Goal: Transaction & Acquisition: Book appointment/travel/reservation

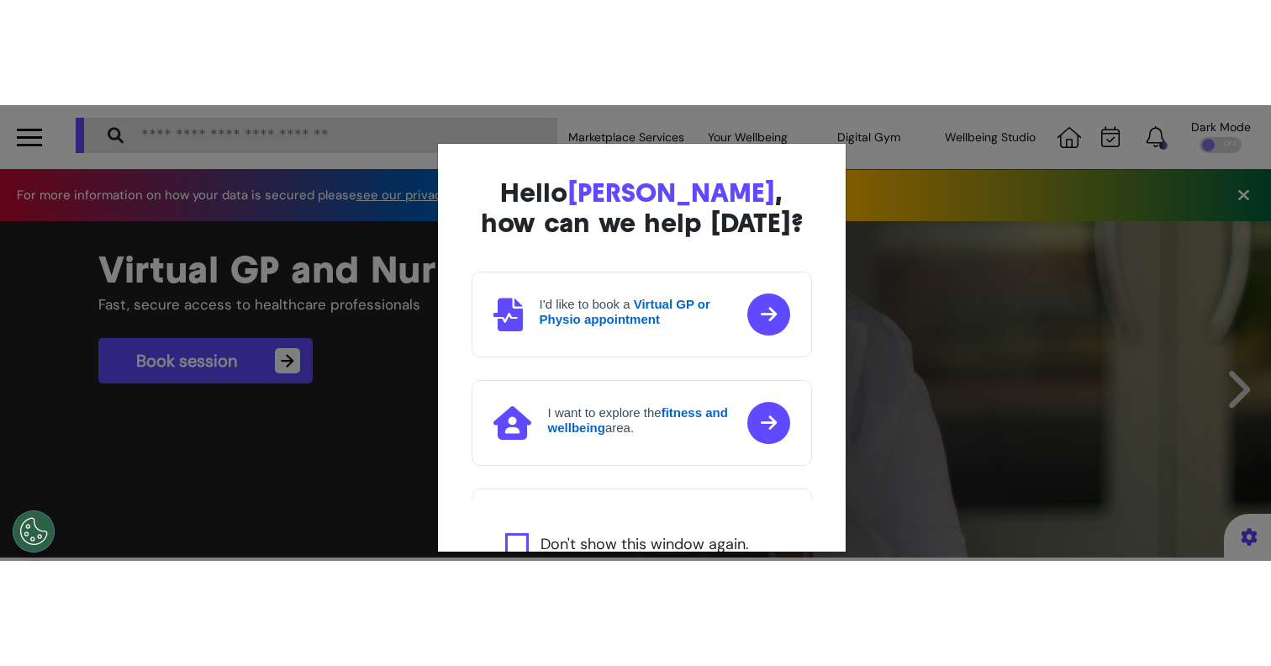
scroll to position [0, 635]
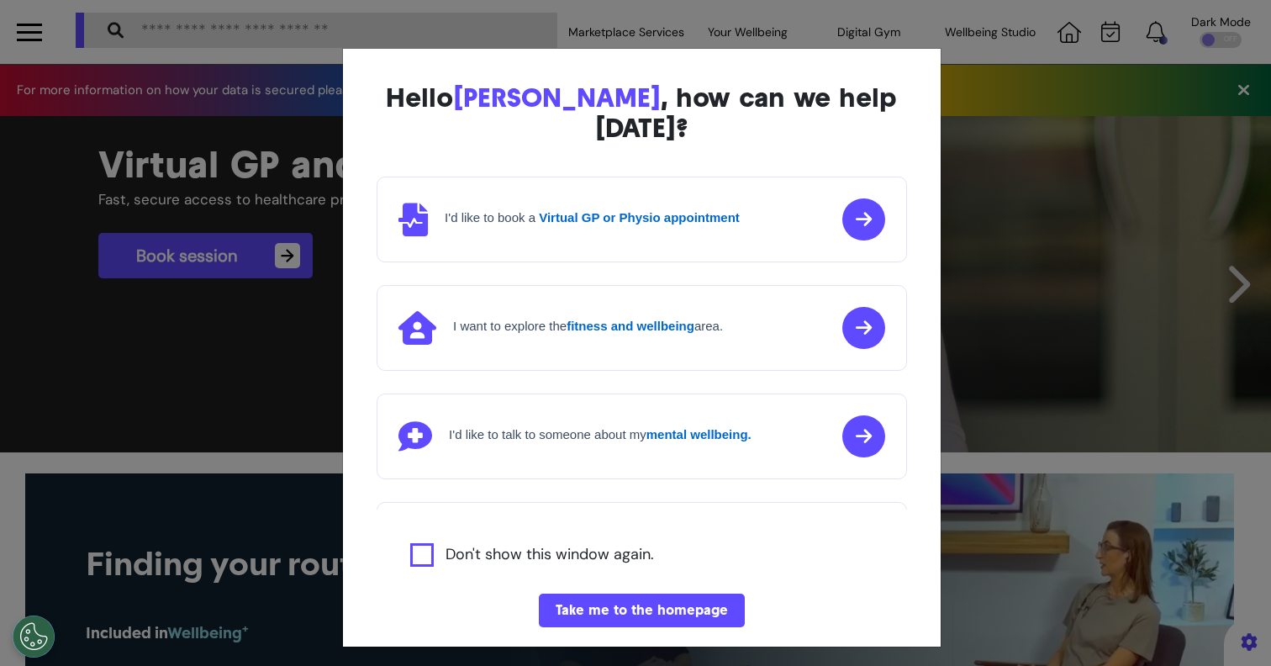
drag, startPoint x: 1213, startPoint y: 451, endPoint x: 293, endPoint y: 278, distance: 935.9
click at [293, 278] on div "Hello [PERSON_NAME] , how can we help [DATE]? I'd like to book a Virtual GP or …" at bounding box center [635, 333] width 1271 height 666
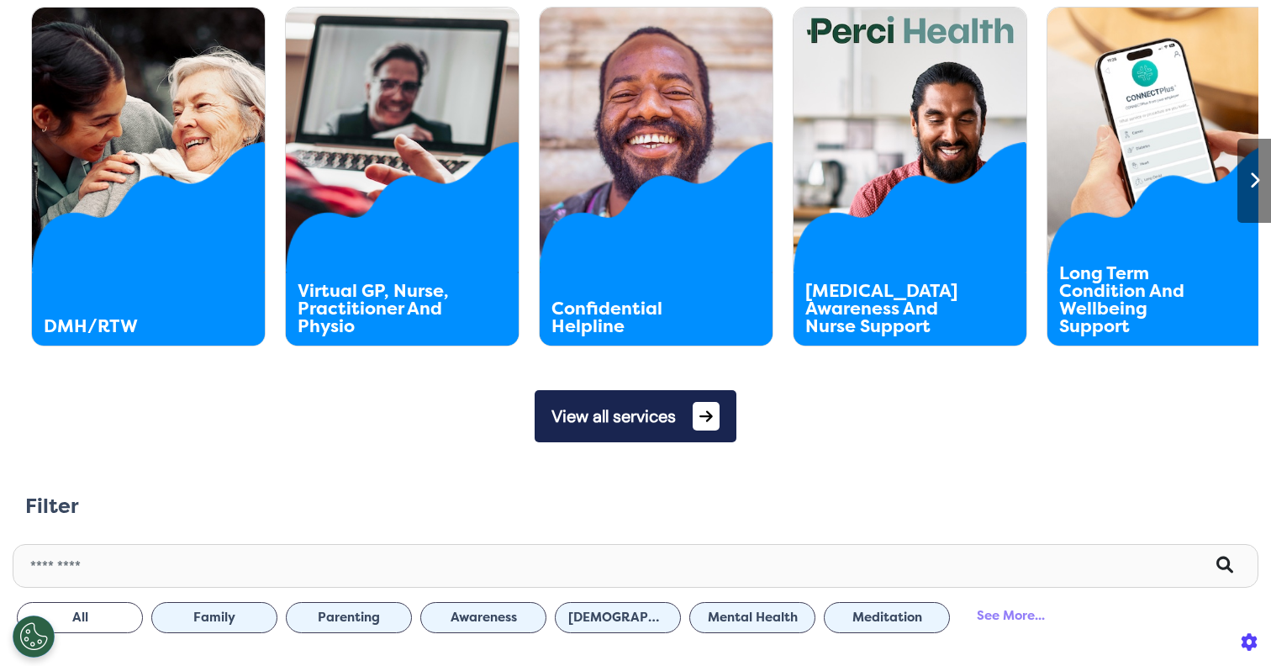
click at [610, 436] on button "View all services" at bounding box center [636, 416] width 202 height 52
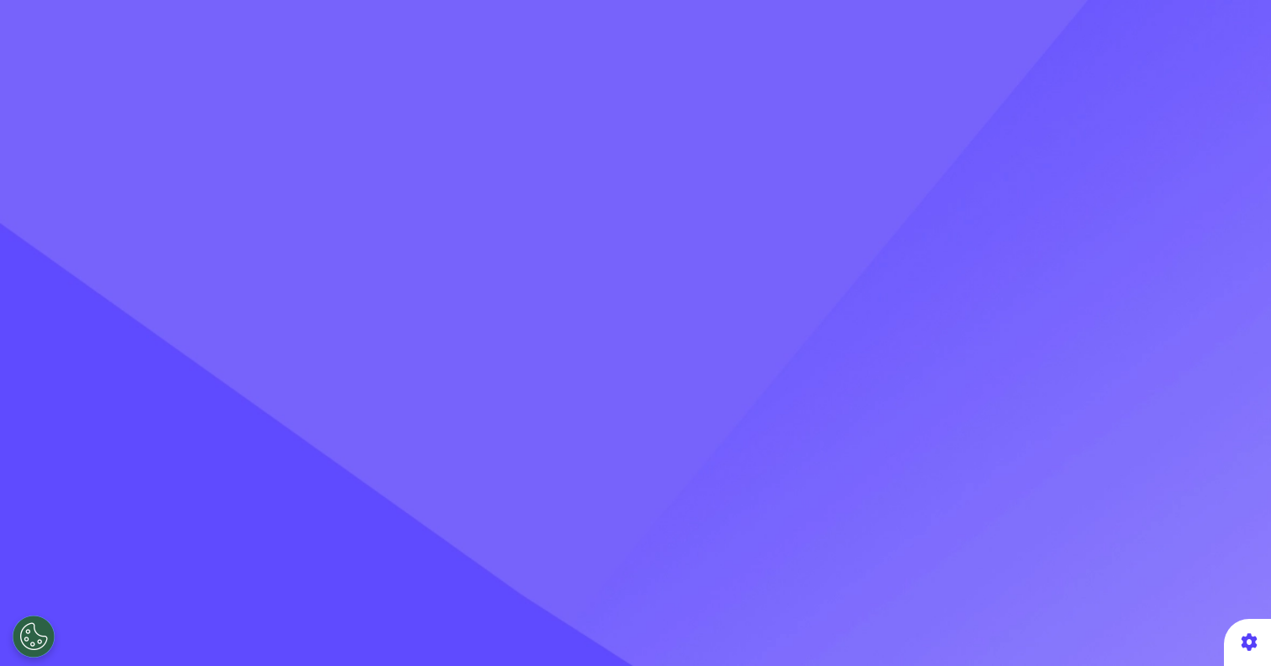
scroll to position [80, 0]
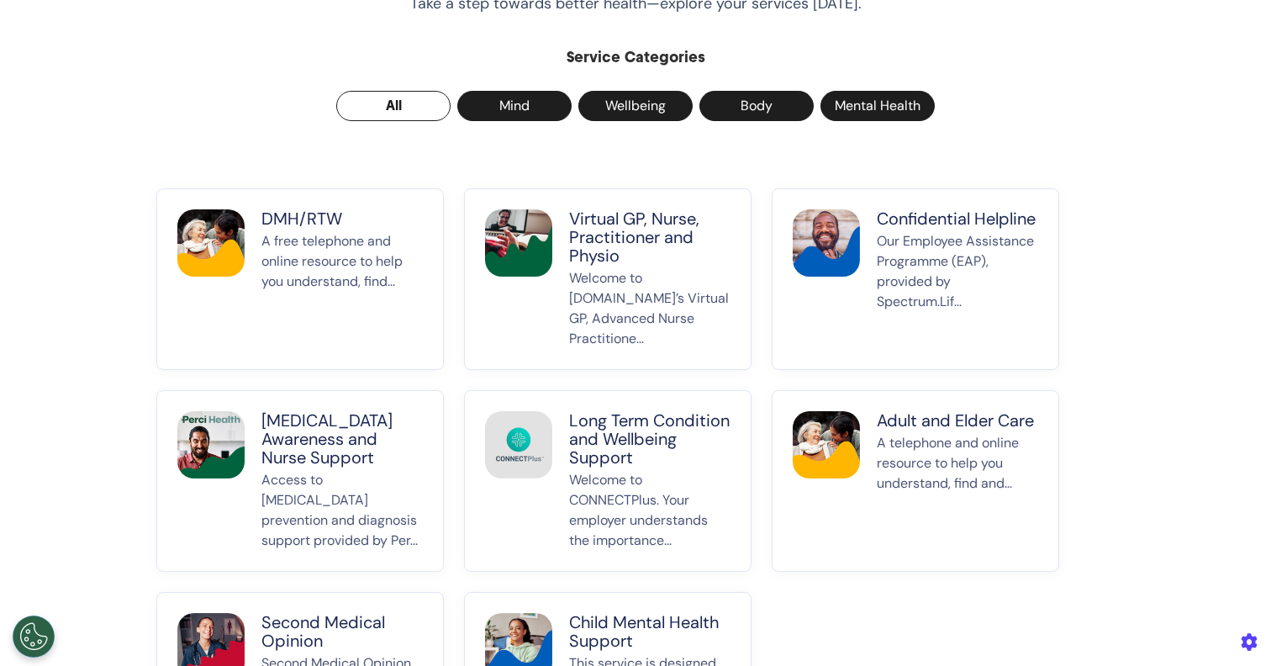
click at [638, 270] on p "Welcome to [DOMAIN_NAME]’s Virtual GP, Advanced Nurse Practitione..." at bounding box center [649, 308] width 161 height 81
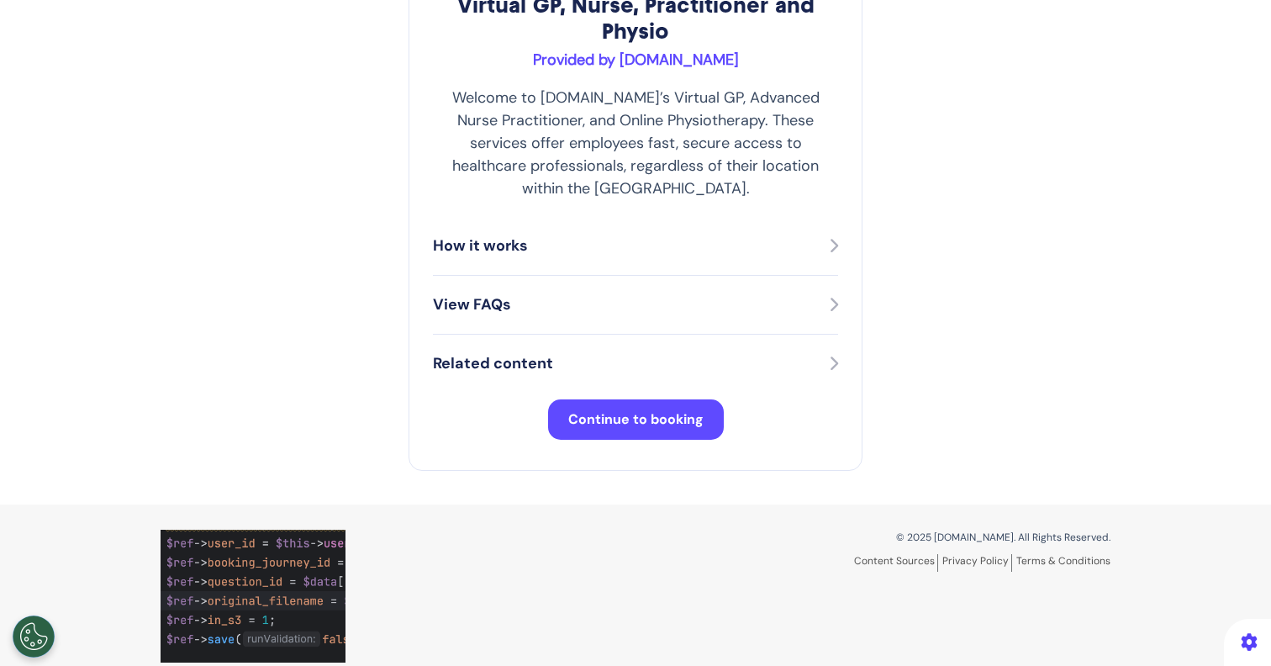
click at [630, 410] on span "Continue to booking" at bounding box center [635, 419] width 135 height 18
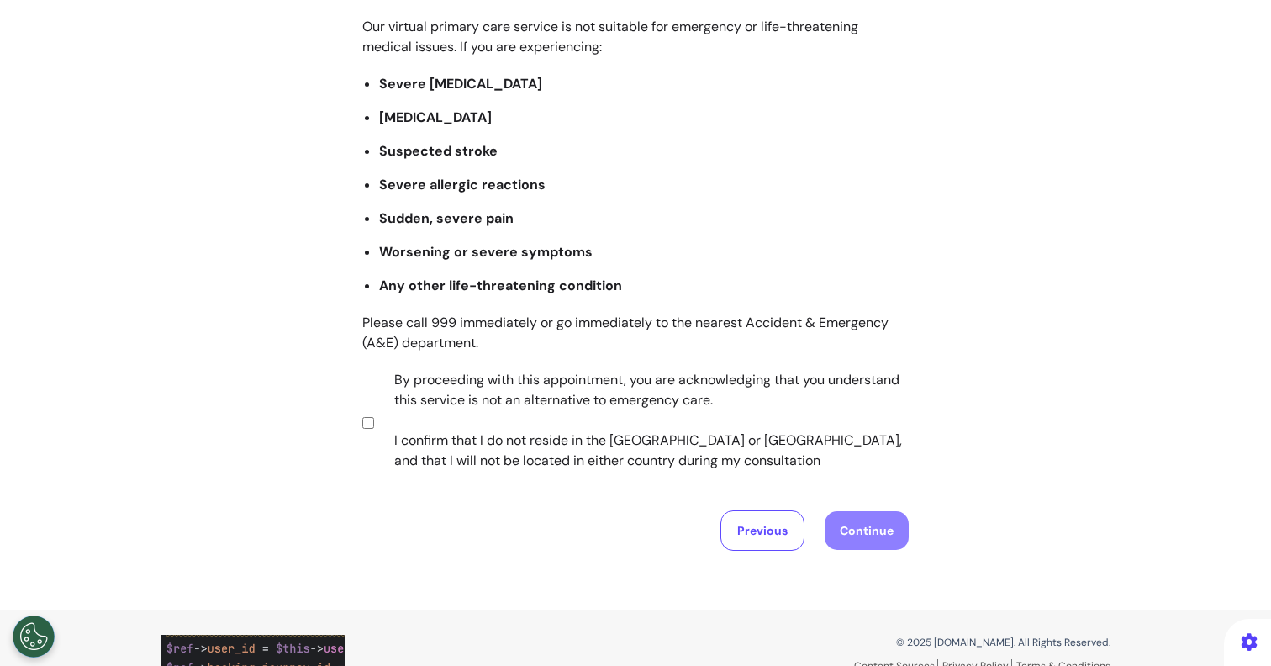
scroll to position [198, 0]
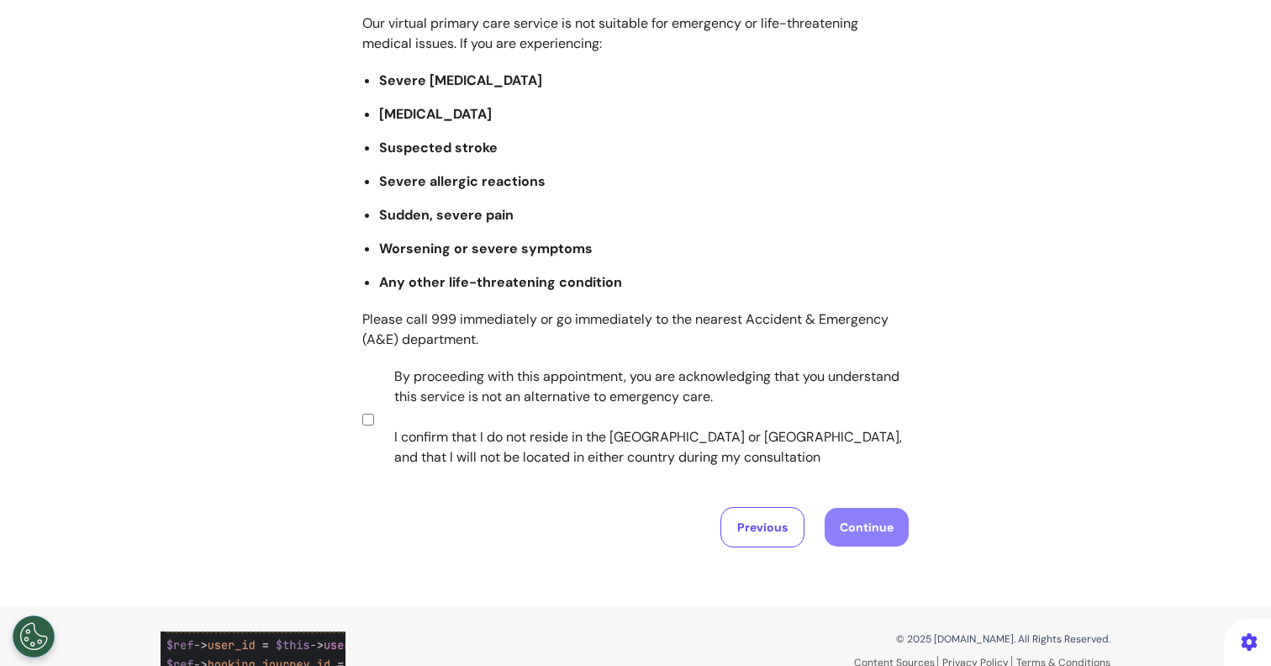
click at [511, 441] on label "By proceeding with this appointment, you are acknowledging that you understand …" at bounding box center [641, 417] width 526 height 101
click at [861, 534] on button "Continue" at bounding box center [867, 527] width 84 height 39
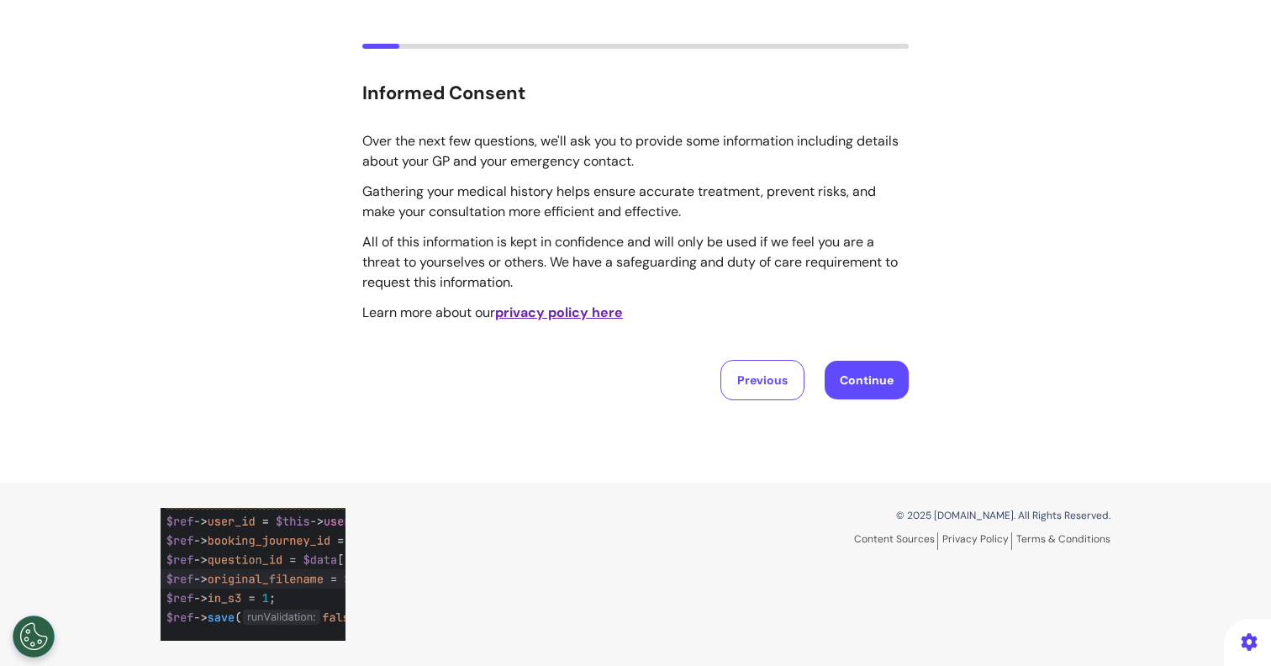
scroll to position [80, 0]
click at [876, 378] on button "Continue" at bounding box center [867, 380] width 84 height 39
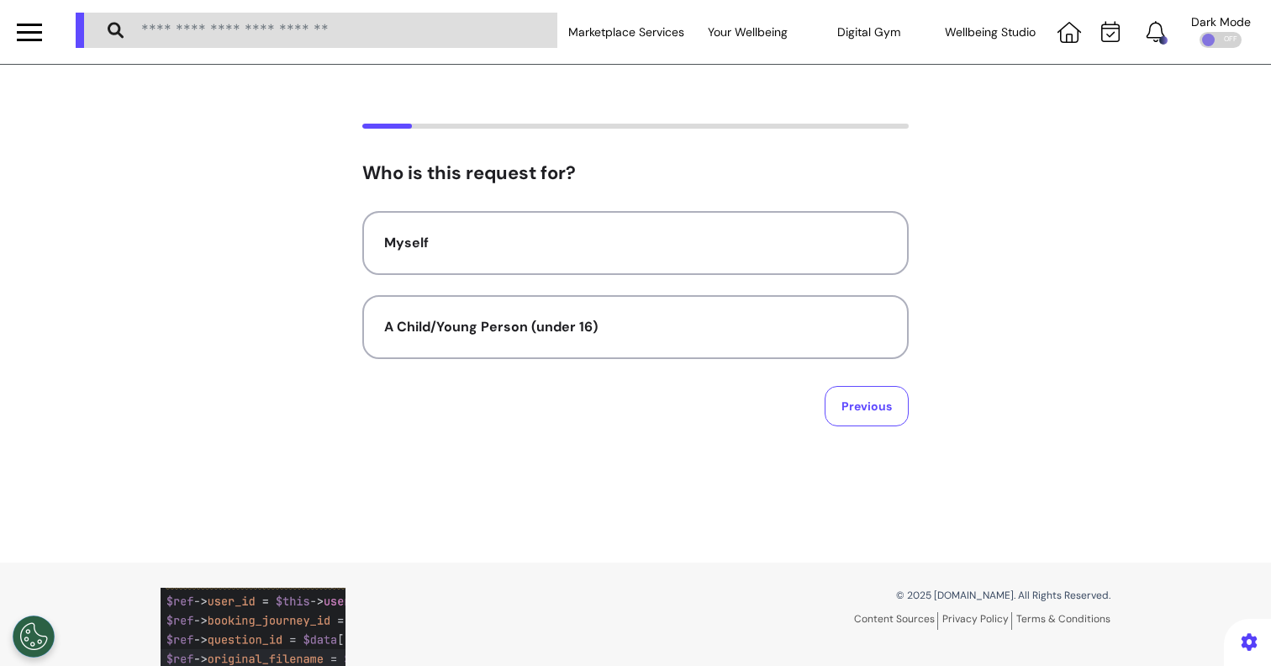
scroll to position [0, 0]
click at [705, 240] on div "Myself" at bounding box center [635, 243] width 503 height 20
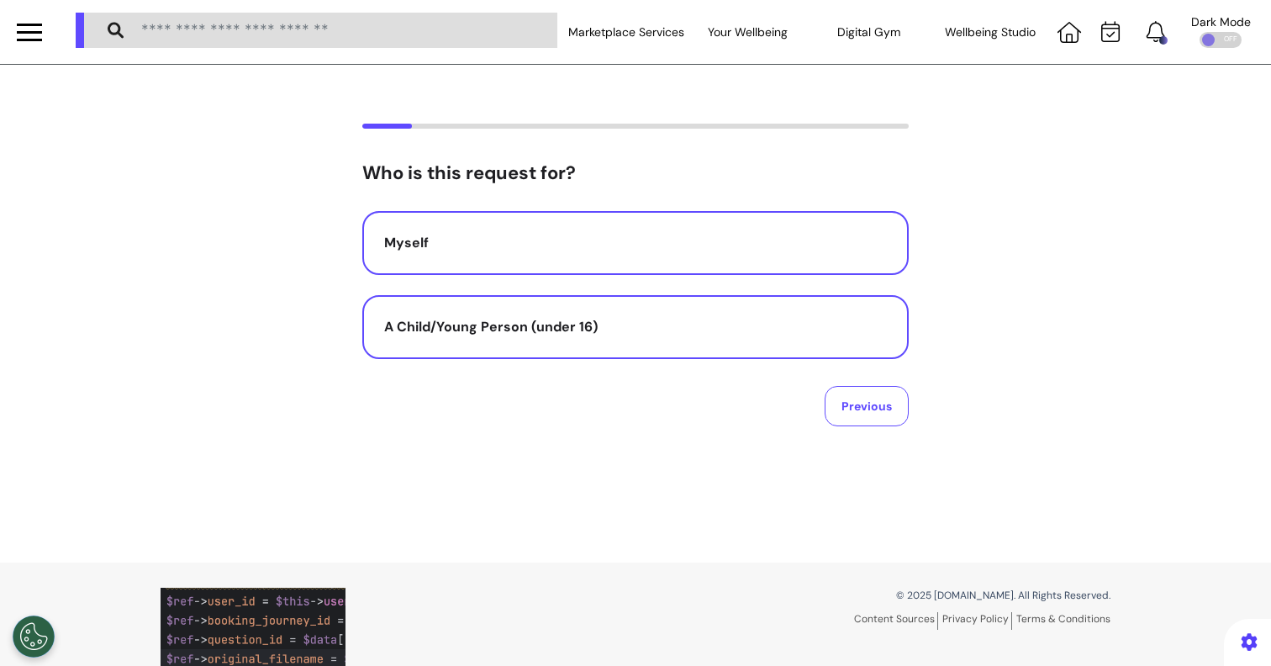
select select "*****"
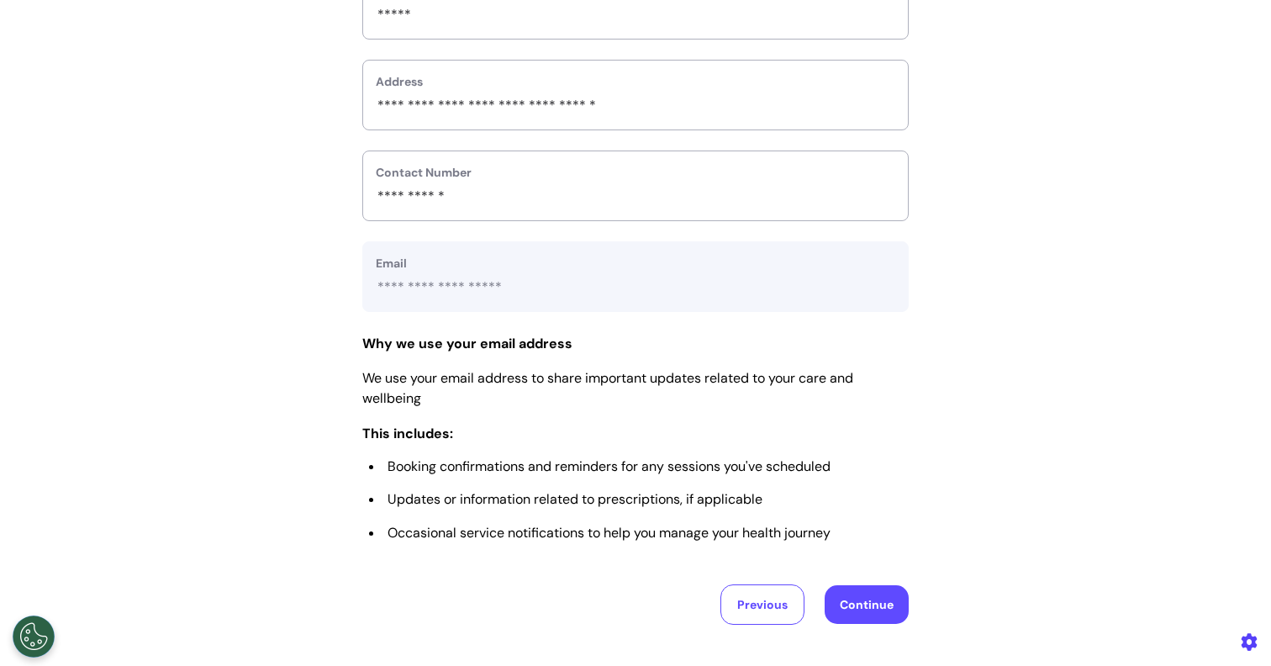
scroll to position [828, 0]
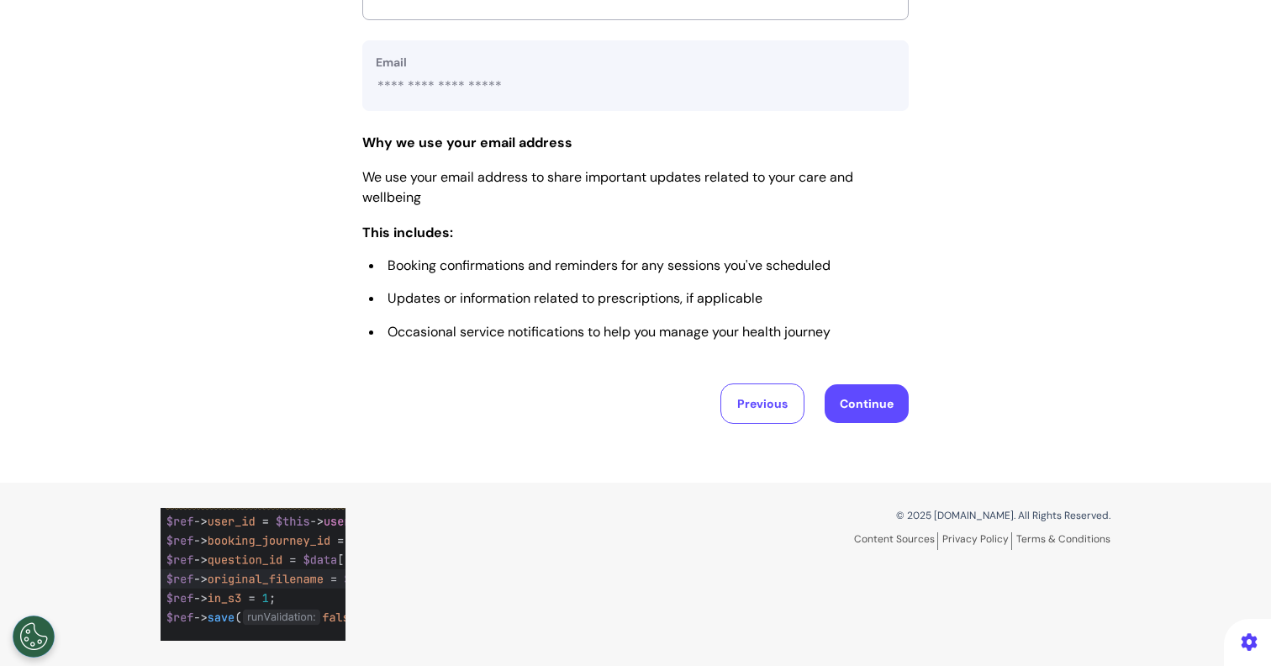
click at [848, 388] on button "Continue" at bounding box center [867, 403] width 84 height 39
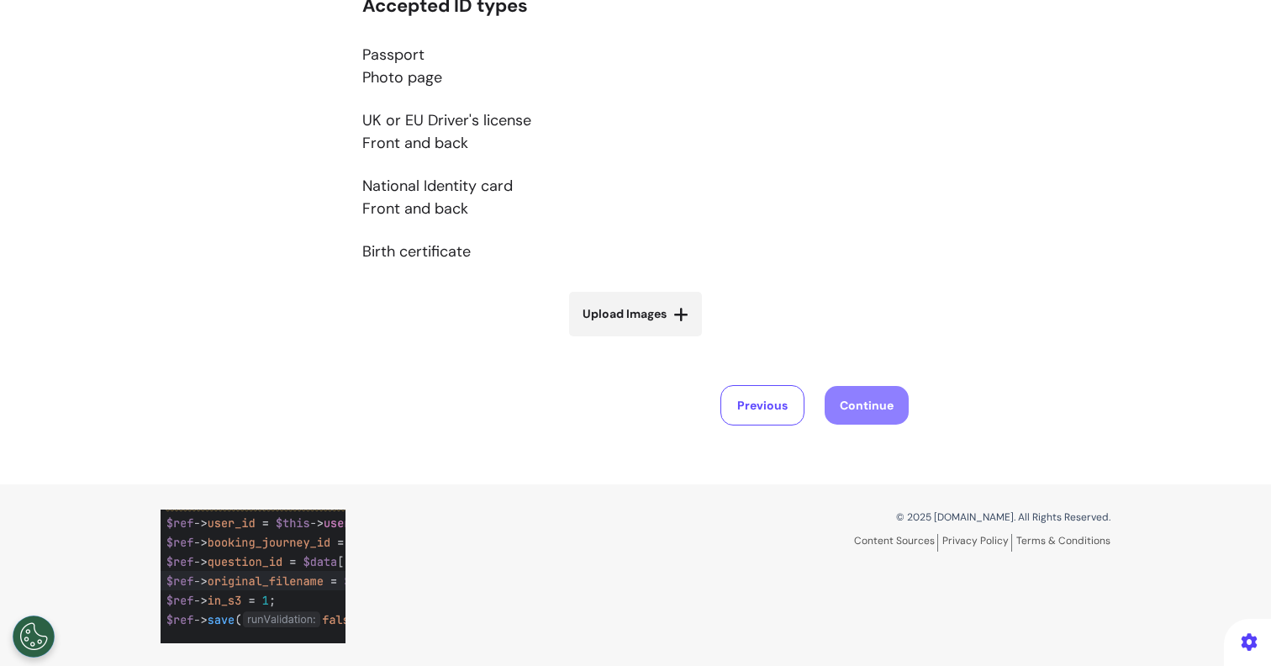
click at [633, 305] on span "Upload Images" at bounding box center [625, 314] width 84 height 18
click at [633, 341] on input "Upload Images" at bounding box center [636, 350] width 200 height 18
type input "**********"
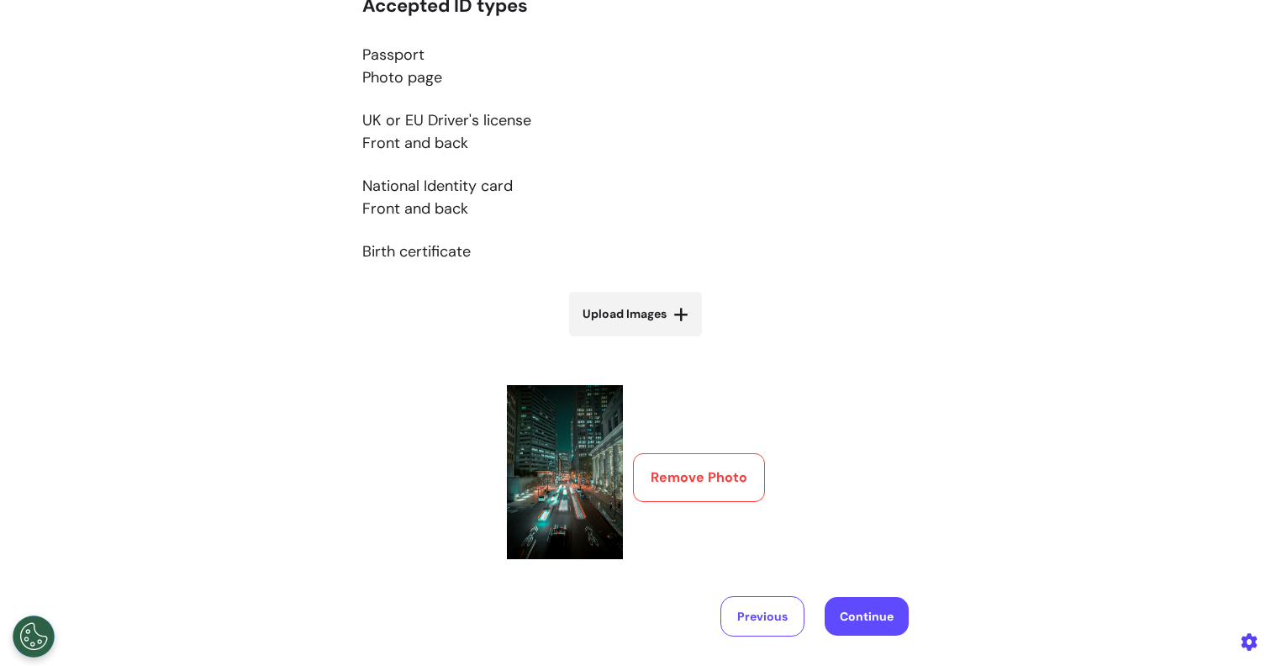
click at [648, 335] on label "Upload Images" at bounding box center [635, 314] width 133 height 45
click at [648, 341] on input "Upload Images" at bounding box center [636, 350] width 200 height 18
type input "**********"
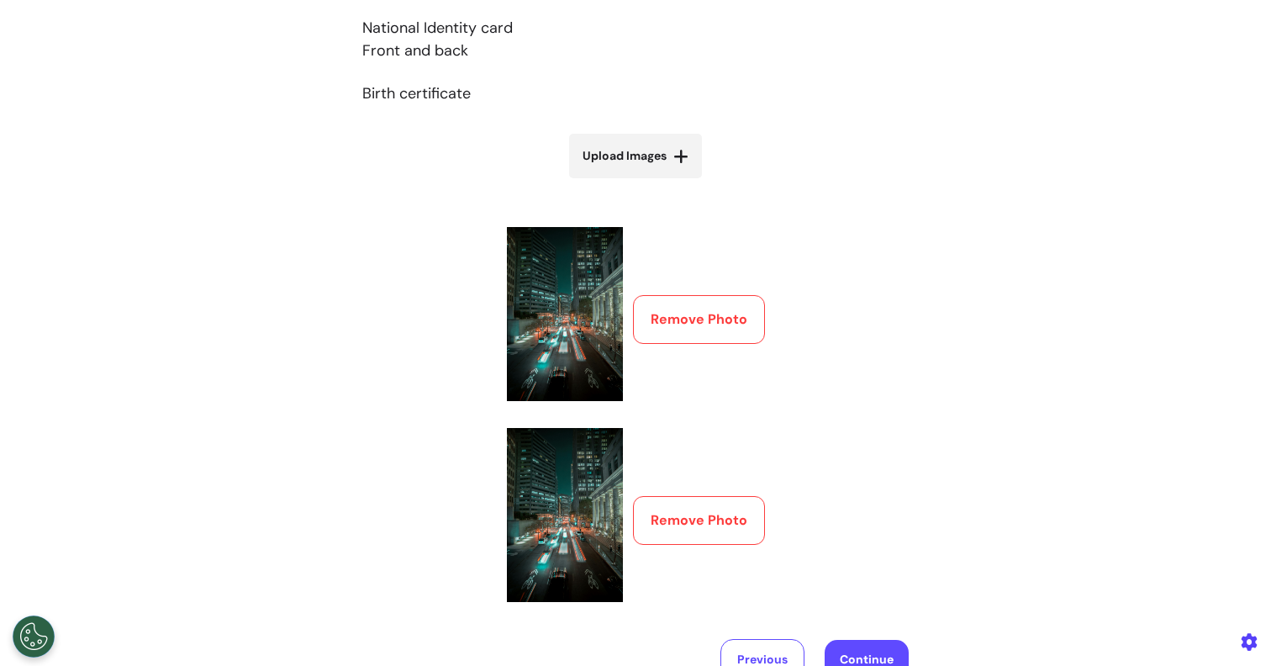
scroll to position [554, 0]
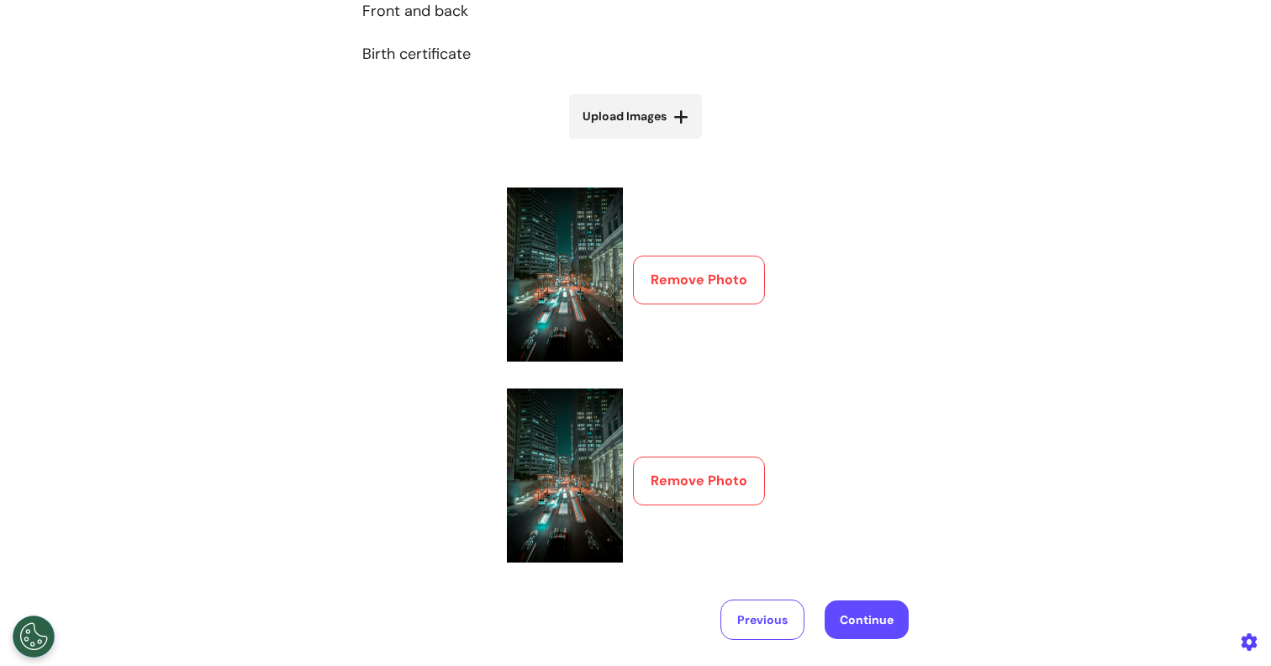
click at [851, 624] on button "Continue" at bounding box center [867, 619] width 84 height 39
click at [163, 188] on div "Please upload photo identification of the person the appointment is being booke…" at bounding box center [635, 104] width 1271 height 1070
click at [639, 121] on span "Upload Images" at bounding box center [625, 117] width 84 height 18
click at [639, 143] on input "Upload Images" at bounding box center [636, 152] width 200 height 18
type input "**********"
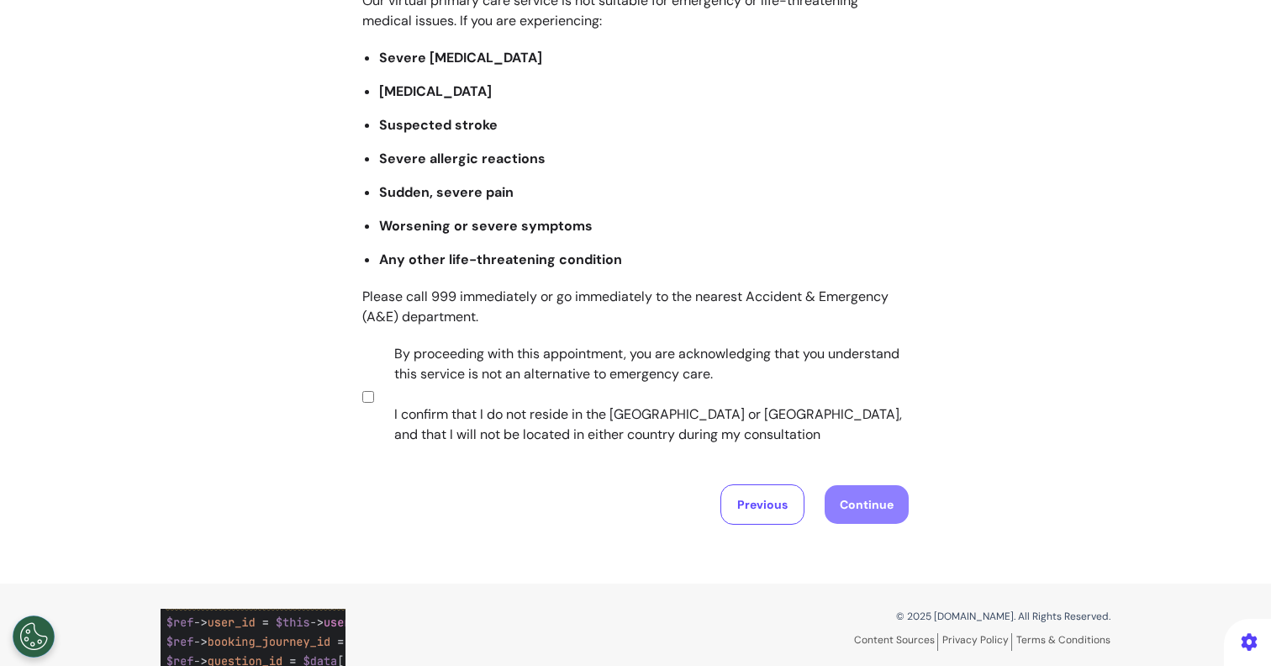
scroll to position [325, 0]
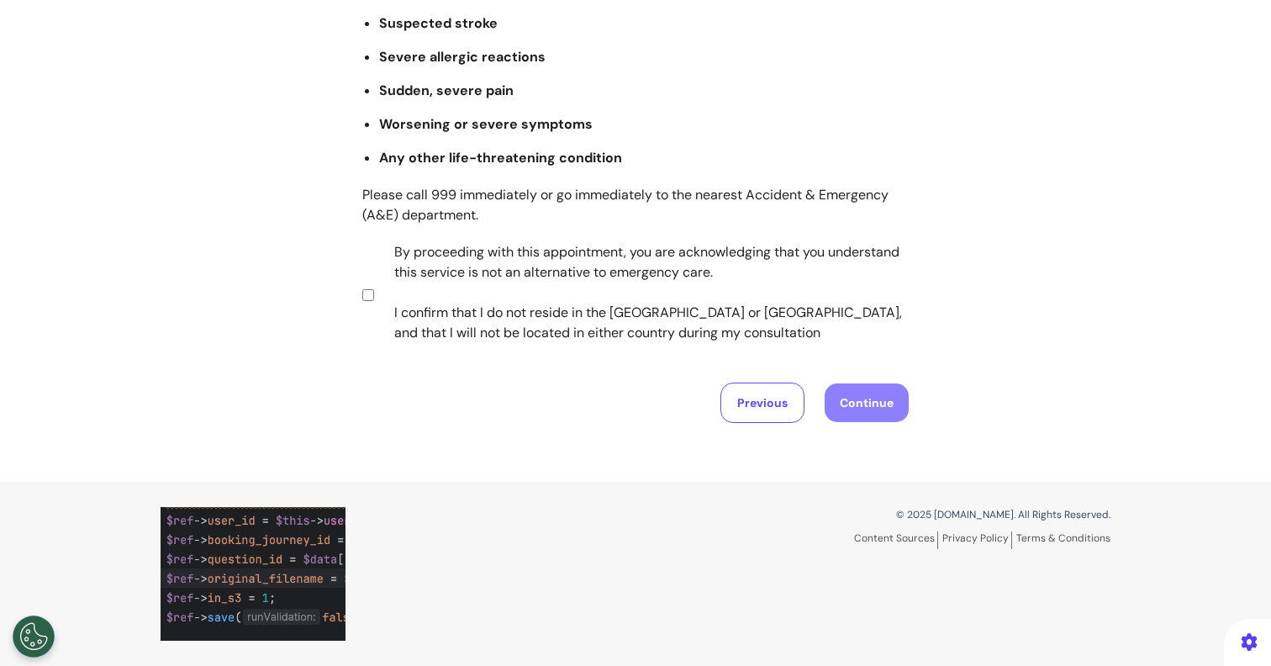
click at [587, 296] on label "By proceeding with this appointment, you are acknowledging that you understand …" at bounding box center [641, 292] width 526 height 101
click at [867, 409] on button "Continue" at bounding box center [867, 402] width 84 height 39
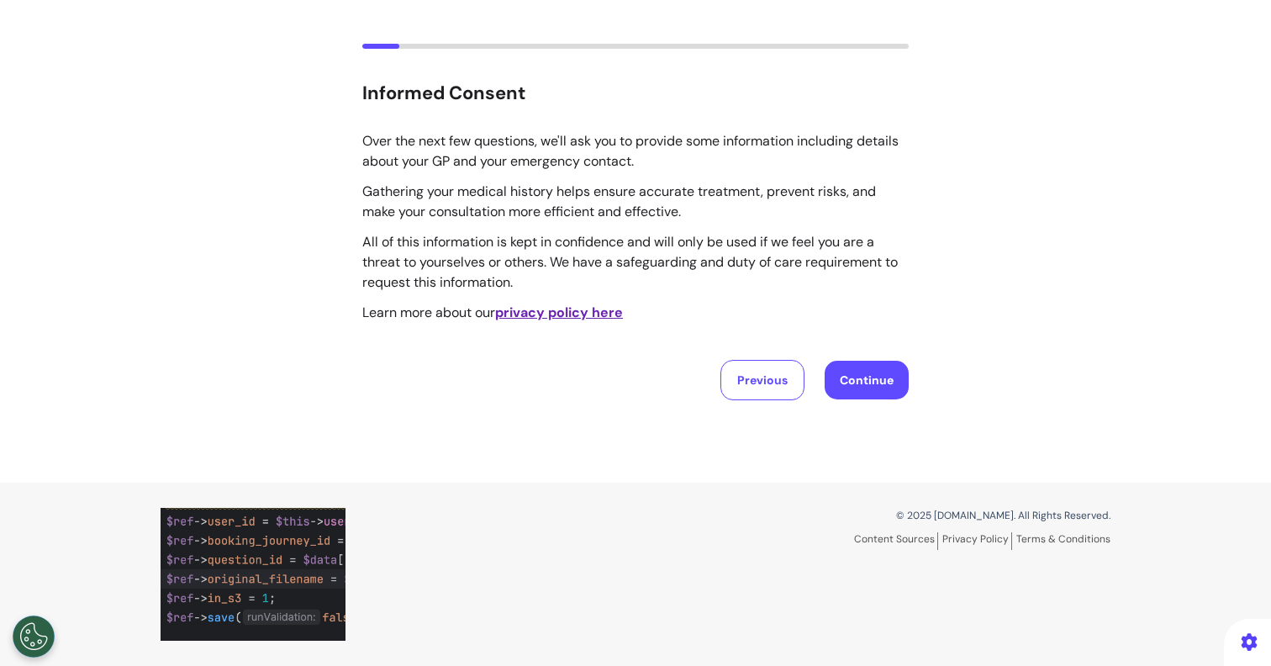
click at [833, 405] on div "Informed Consent Over the next few questions, we'll ask you to provide some inf…" at bounding box center [635, 234] width 1271 height 498
click at [867, 369] on button "Continue" at bounding box center [867, 380] width 84 height 39
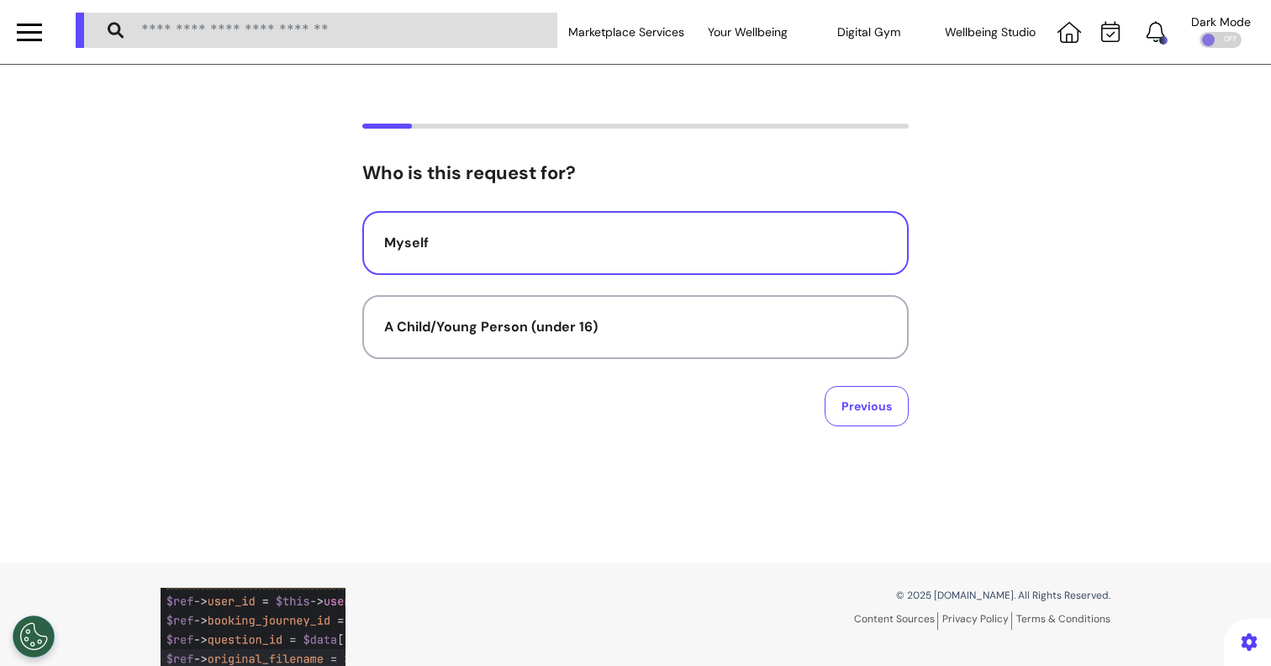
scroll to position [0, 0]
click at [600, 251] on div "Myself" at bounding box center [635, 243] width 503 height 20
select select "*****"
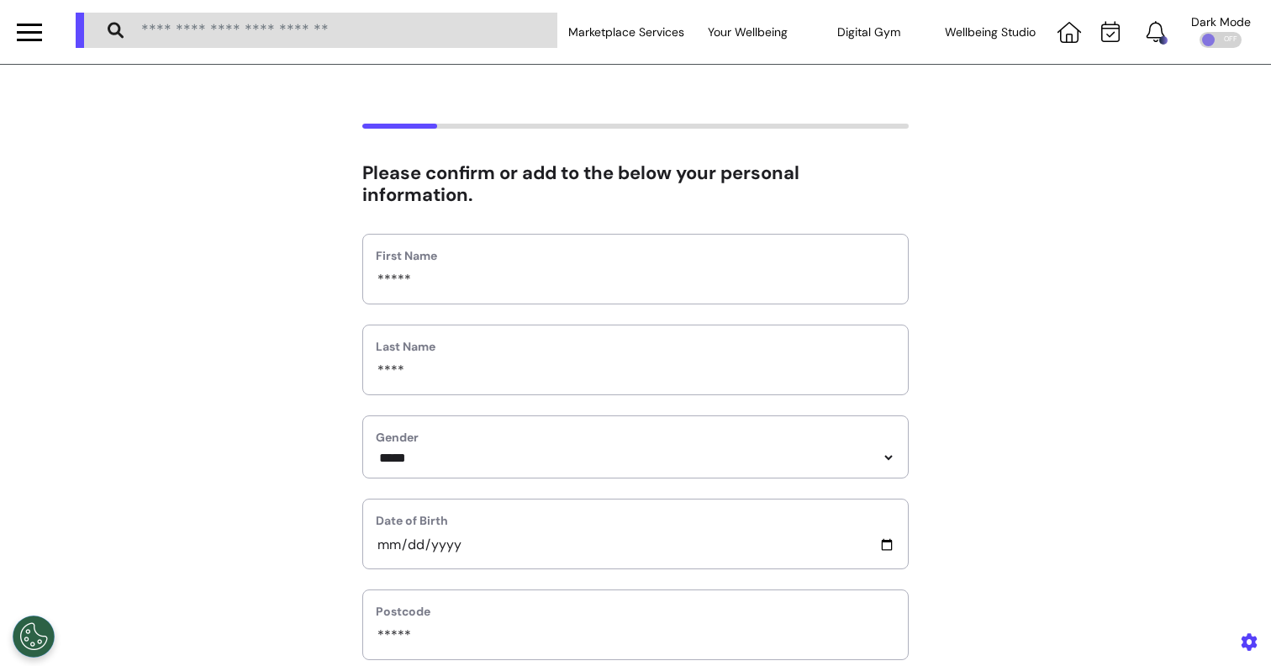
scroll to position [828, 0]
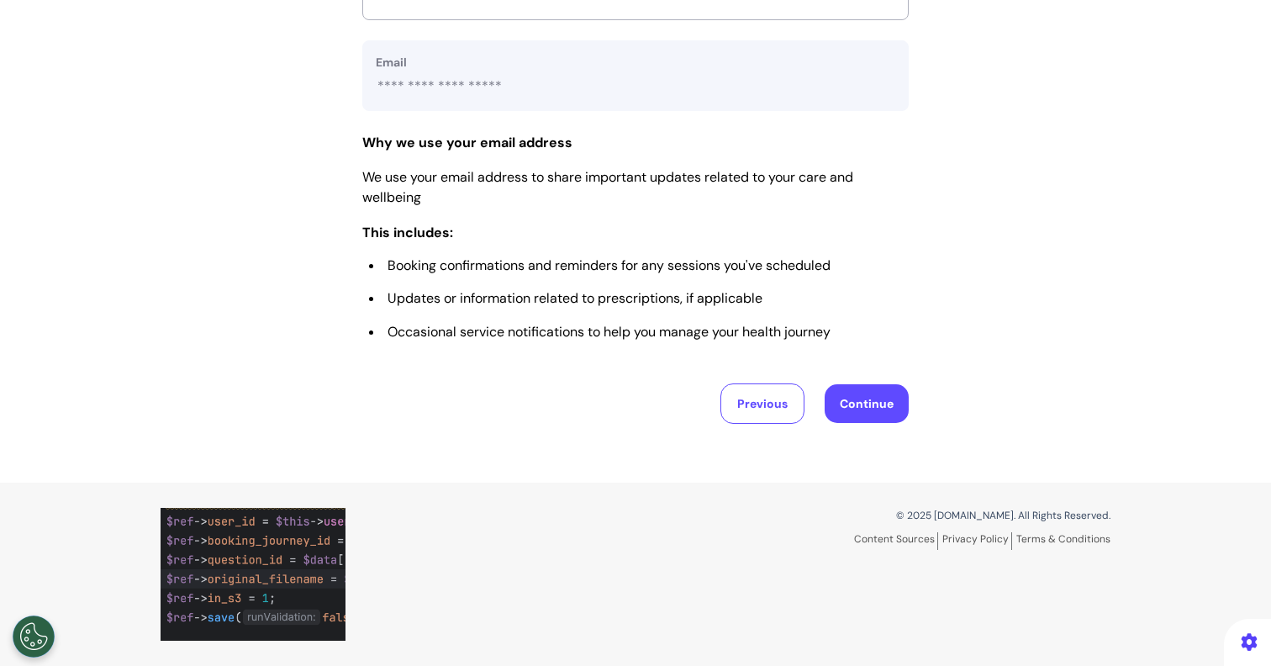
click at [869, 395] on button "Continue" at bounding box center [867, 403] width 84 height 39
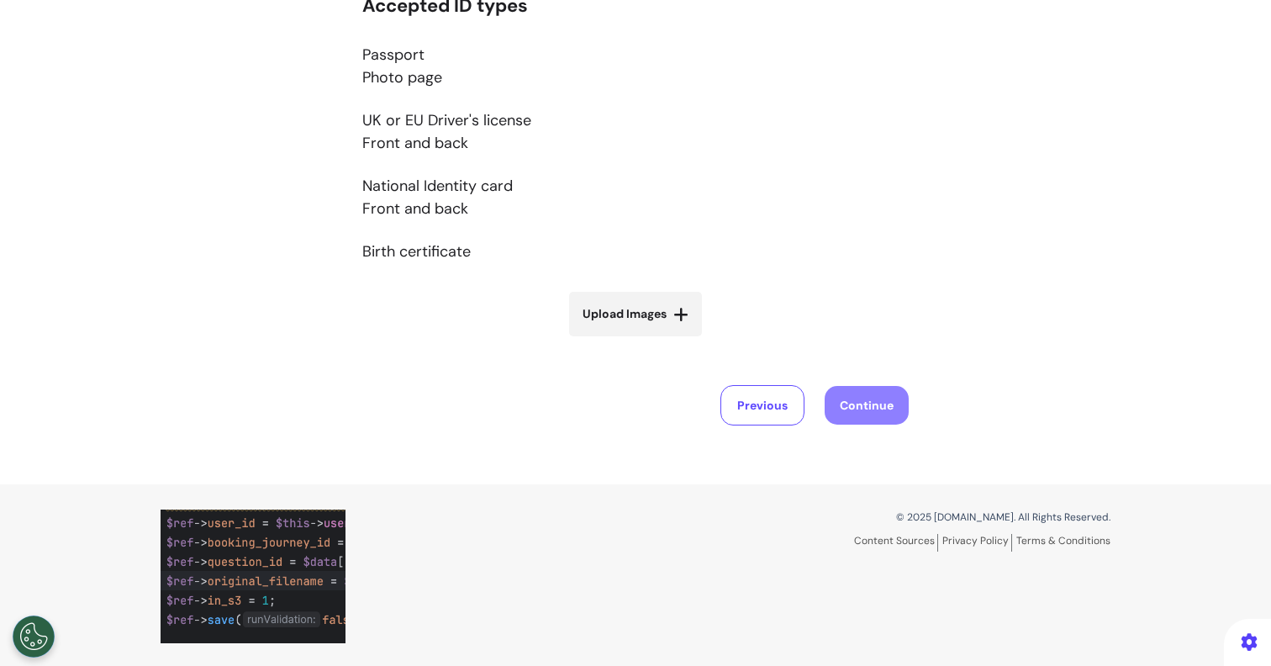
click at [625, 331] on label "Upload Images" at bounding box center [635, 314] width 133 height 45
click at [625, 341] on input "Upload Images" at bounding box center [636, 350] width 200 height 18
type input "**********"
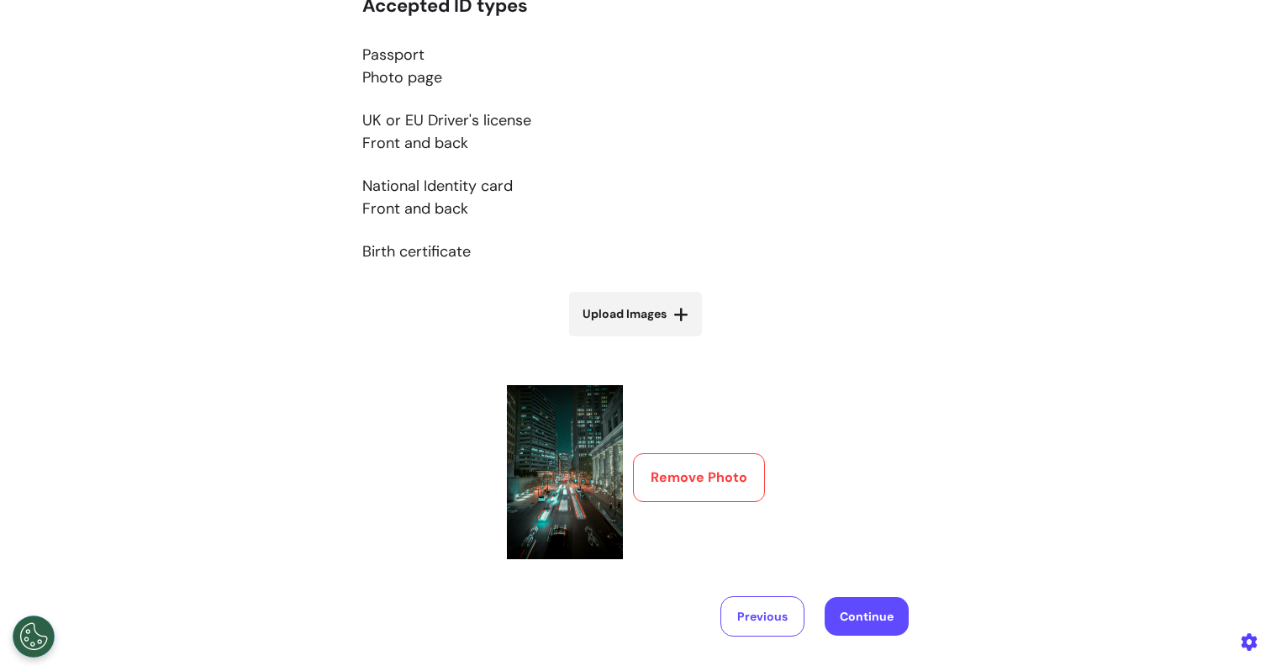
click at [865, 618] on button "Continue" at bounding box center [867, 616] width 84 height 39
click at [683, 309] on label "Upload Images" at bounding box center [635, 314] width 133 height 45
click at [683, 341] on input "Upload Images" at bounding box center [636, 350] width 200 height 18
type input "**********"
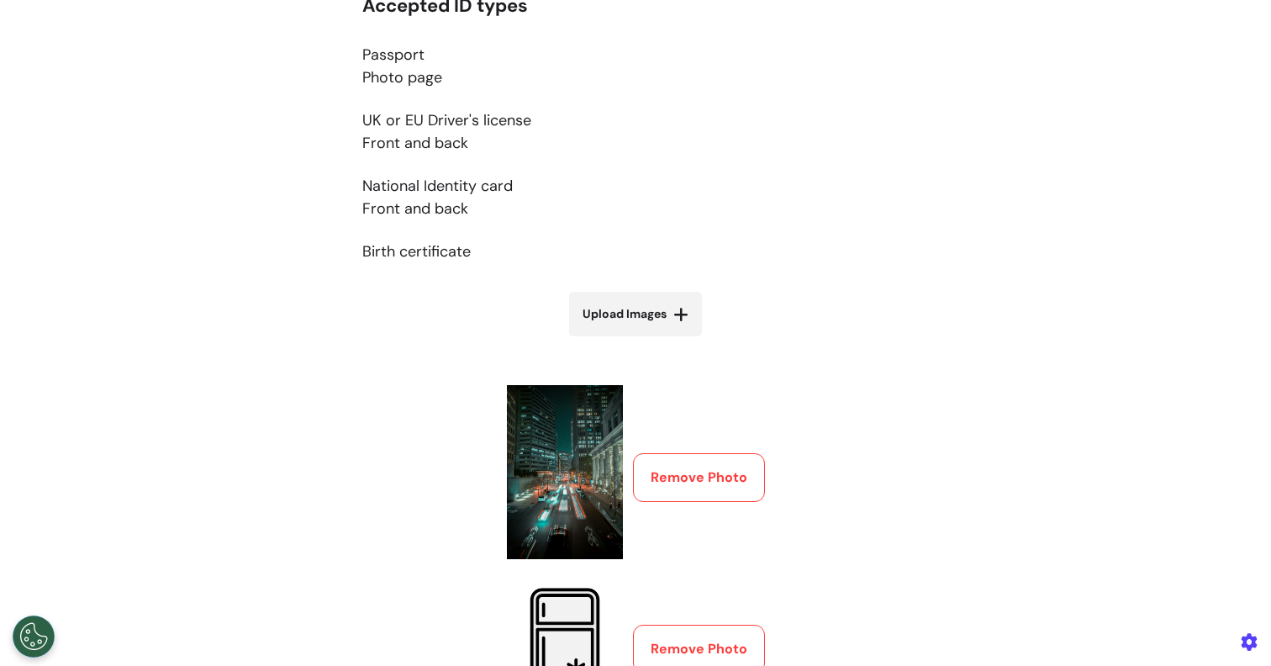
click at [658, 330] on label "Upload Images" at bounding box center [635, 314] width 133 height 45
click at [658, 341] on input "Upload Images" at bounding box center [636, 350] width 200 height 18
type input "**********"
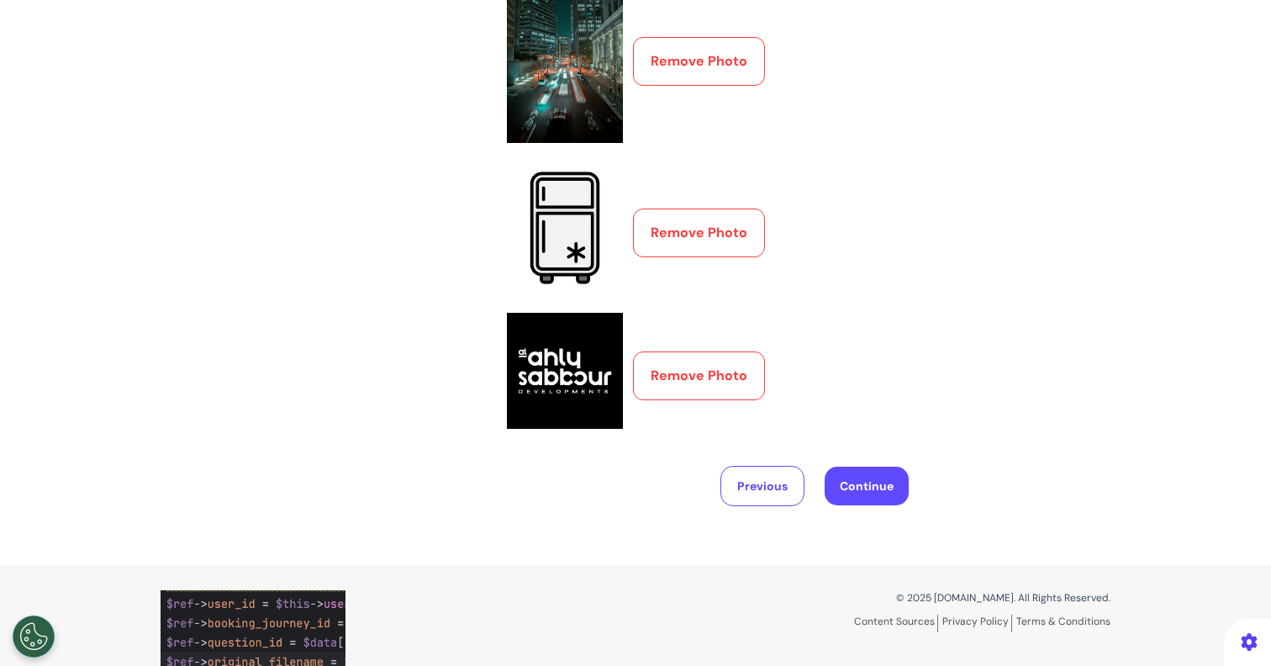
scroll to position [764, 0]
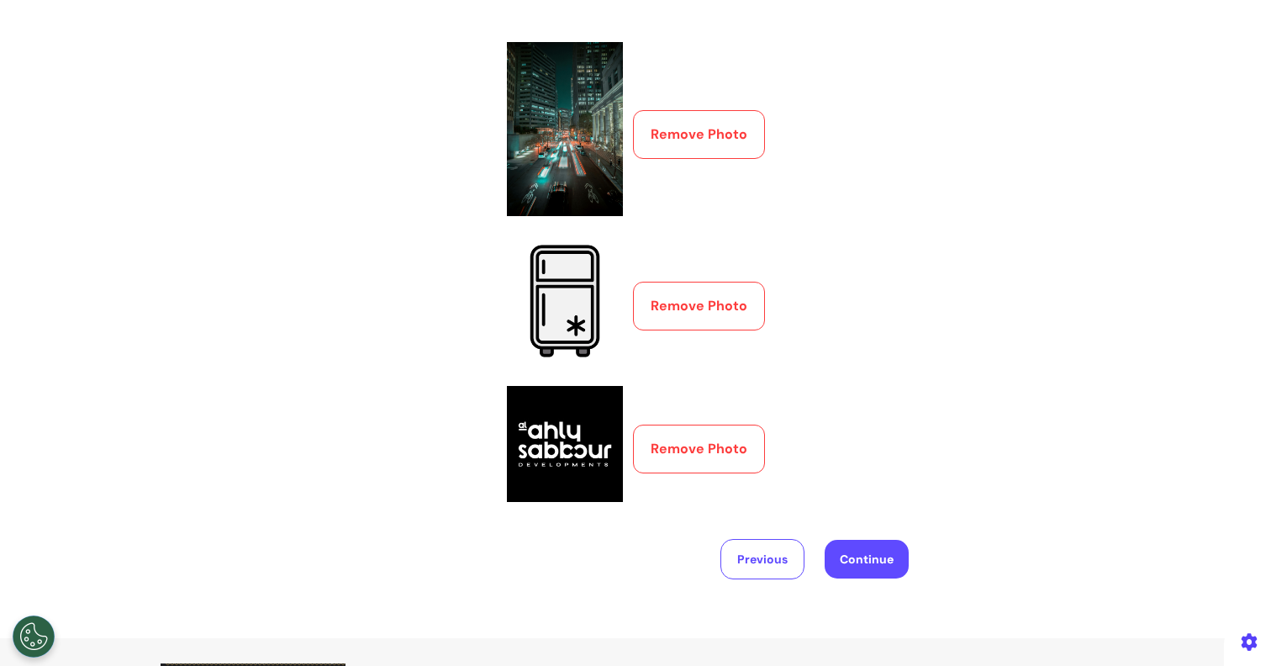
scroll to position [693, 0]
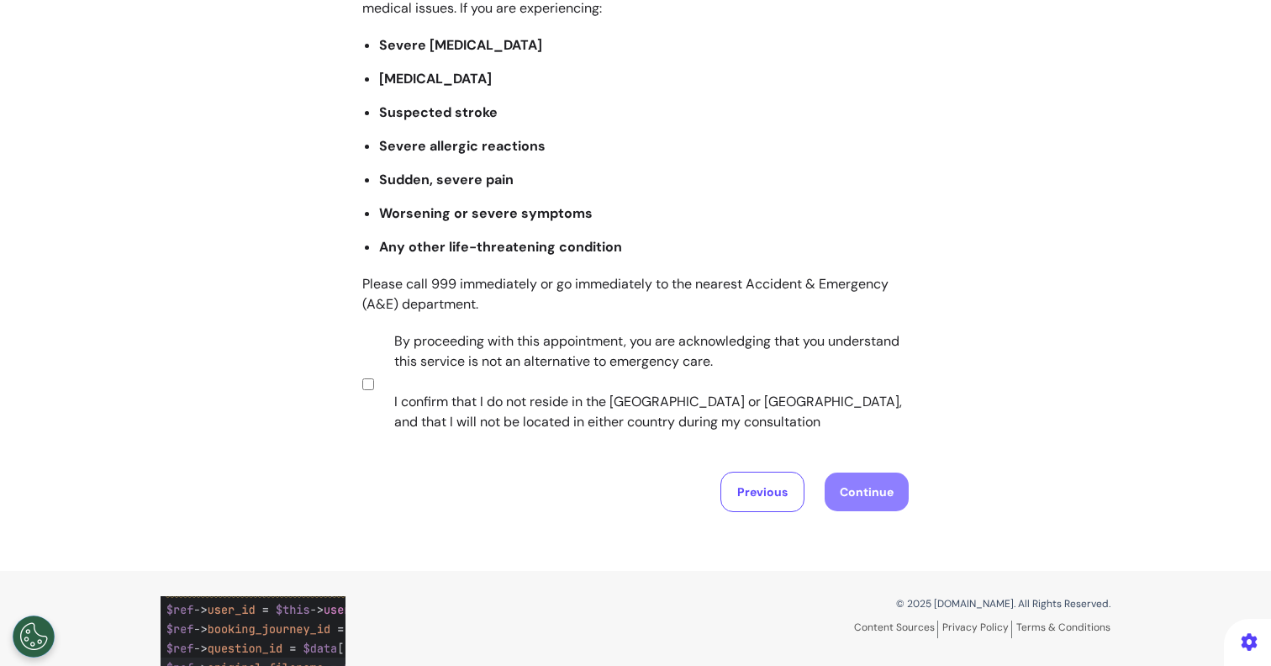
scroll to position [238, 0]
